Goal: Information Seeking & Learning: Learn about a topic

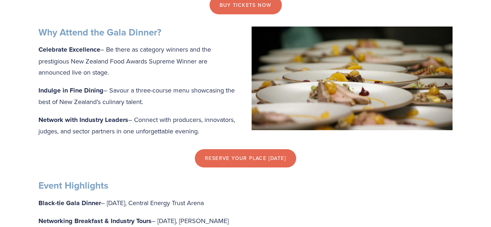
scroll to position [317, 0]
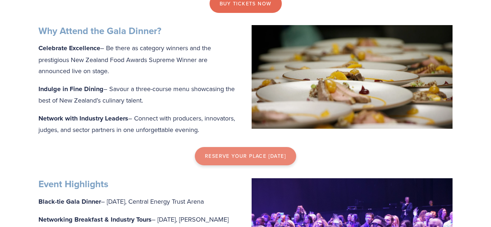
click at [213, 155] on link "reserve your place today" at bounding box center [245, 156] width 101 height 19
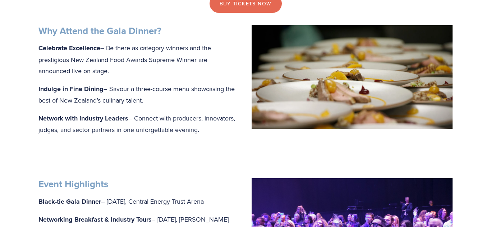
scroll to position [0, 0]
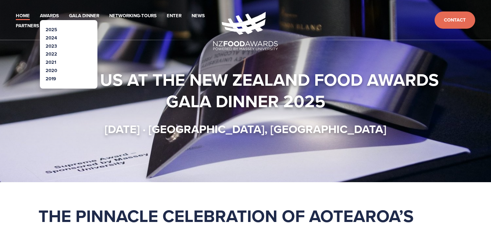
click at [54, 41] on link "2024" at bounding box center [51, 37] width 11 height 7
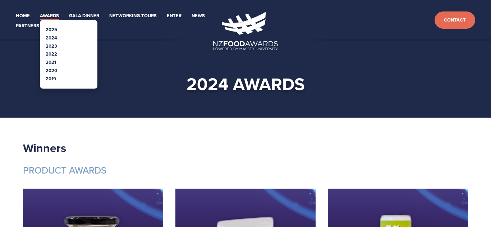
click at [59, 15] on link "Awards" at bounding box center [49, 16] width 19 height 8
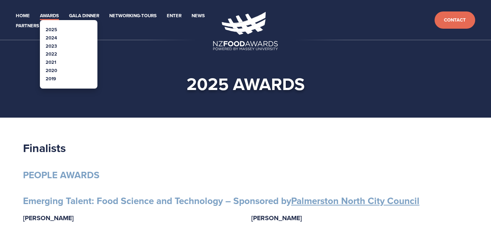
click at [56, 29] on link "2025" at bounding box center [51, 29] width 11 height 7
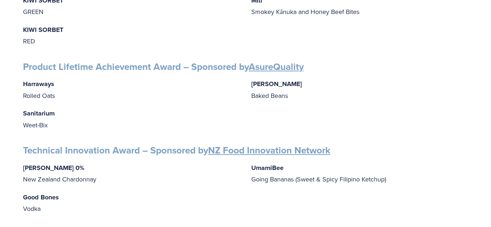
scroll to position [1127, 0]
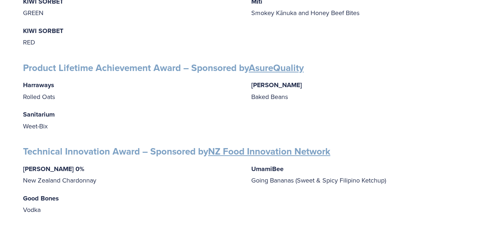
click at [116, 101] on div "Harraways Rolled Oats Sanitarium Weet-Bix Wattie's Baked Beans" at bounding box center [245, 105] width 445 height 52
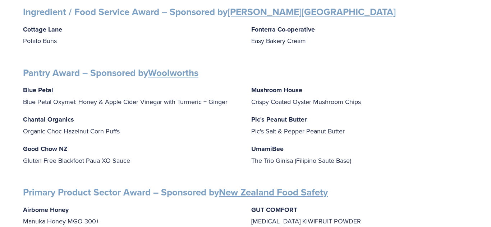
scroll to position [858, 0]
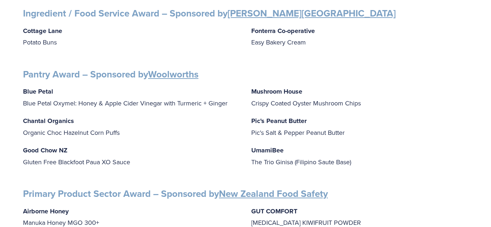
click at [116, 102] on p "Blue Petal Blue Petal Oxymel: Honey & Apple Cider Vinegar with Turmeric + Ginger" at bounding box center [131, 97] width 217 height 23
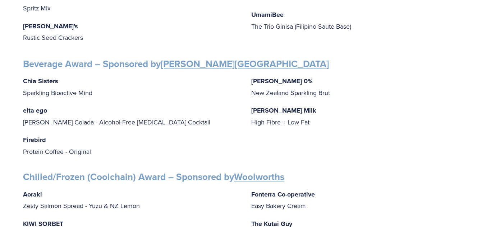
click at [148, 105] on p "elta ego Pina Colada - Alcohol-Free Adaptogenic Cocktail" at bounding box center [131, 116] width 217 height 23
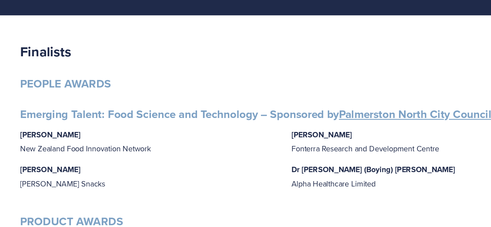
scroll to position [0, 0]
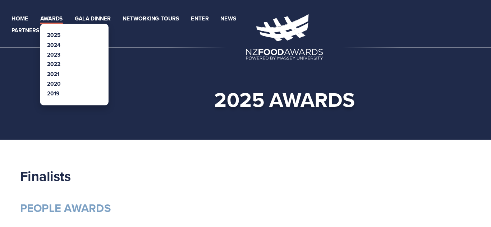
click at [52, 79] on link "2019" at bounding box center [51, 78] width 10 height 7
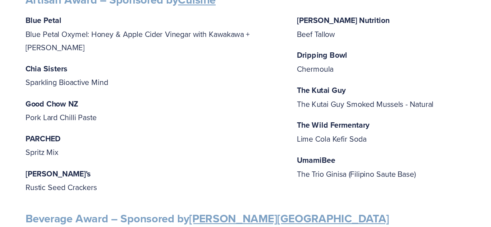
scroll to position [316, 0]
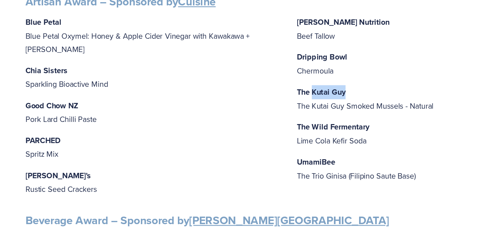
drag, startPoint x: 264, startPoint y: 78, endPoint x: 308, endPoint y: 75, distance: 44.6
click at [308, 75] on p "The Kutai Guy The Kutai Guy Smoked Mussels - Natural" at bounding box center [359, 83] width 217 height 23
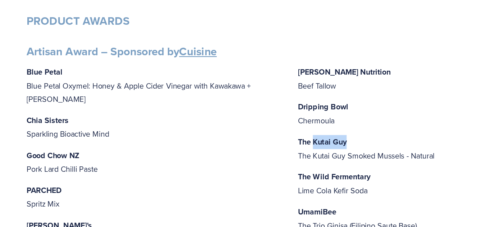
scroll to position [364, 0]
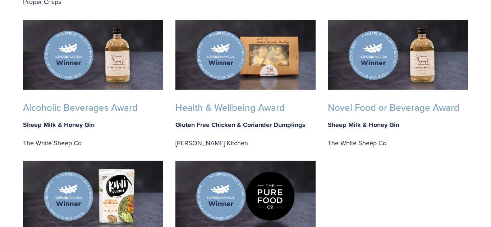
scroll to position [455, 0]
